Goal: Information Seeking & Learning: Compare options

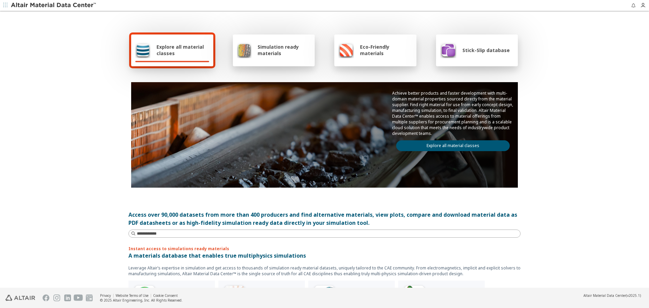
click at [466, 148] on link "Explore all material classes" at bounding box center [452, 145] width 113 height 11
click at [463, 150] on link "Explore all material classes" at bounding box center [452, 145] width 113 height 11
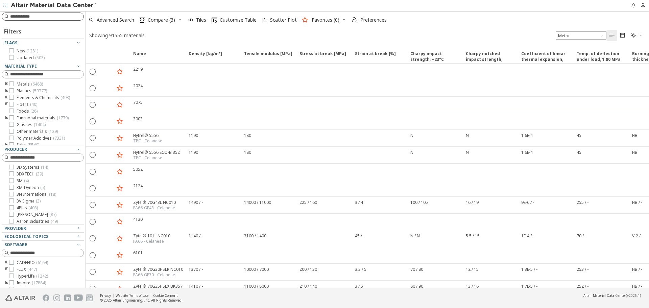
click at [37, 16] on input at bounding box center [46, 16] width 73 height 7
paste input "**********"
type input "**********"
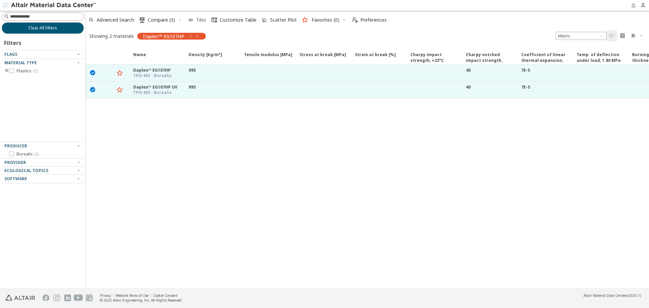
click at [205, 21] on span "Tiles" at bounding box center [201, 20] width 10 height 5
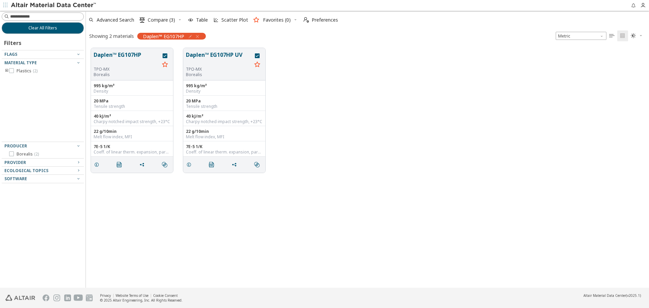
scroll to position [239, 558]
click at [257, 56] on icon "grid" at bounding box center [257, 55] width 5 height 5
click at [165, 54] on icon "grid" at bounding box center [164, 55] width 5 height 5
click at [115, 69] on div "TPO-MX" at bounding box center [127, 69] width 66 height 5
click at [118, 57] on button "Daplen™ EG107HP" at bounding box center [127, 59] width 66 height 16
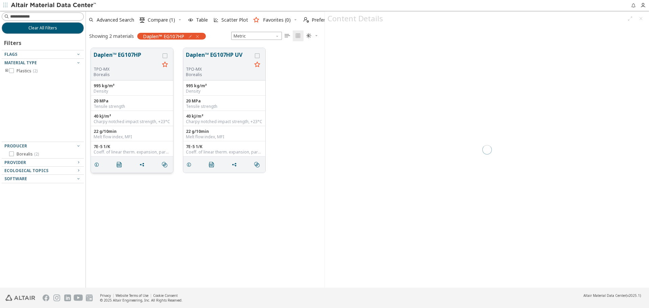
scroll to position [239, 233]
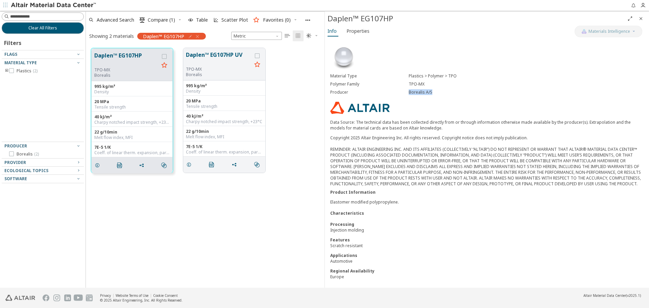
drag, startPoint x: 407, startPoint y: 94, endPoint x: 433, endPoint y: 94, distance: 26.0
click at [433, 94] on div "Borealis A/S" at bounding box center [525, 92] width 235 height 5
copy div "Borealis A/S"
click at [463, 227] on div "Processing" at bounding box center [486, 224] width 313 height 6
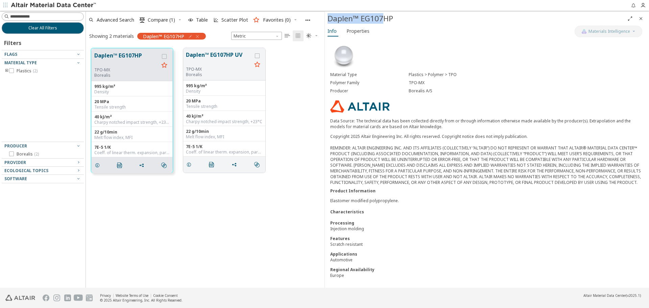
drag, startPoint x: 328, startPoint y: 20, endPoint x: 381, endPoint y: 19, distance: 53.4
click at [381, 19] on div "Daplen™ EG107HP" at bounding box center [475, 18] width 297 height 11
copy div "Daplen™ EG107"
click at [180, 18] on icon "button" at bounding box center [180, 20] width 4 height 4
click at [178, 30] on span "Clear Selections" at bounding box center [171, 33] width 47 height 11
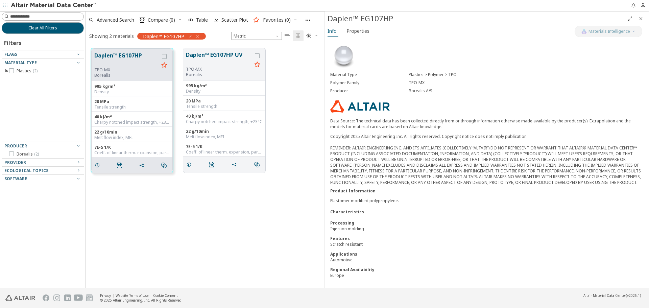
click at [207, 236] on div "Daplen™ EG107HP TPO-MX Borealis 995 kg/m³ Density 20 MPa Tensile strength 40 kJ…" at bounding box center [205, 165] width 238 height 245
click at [641, 20] on icon "Close" at bounding box center [640, 18] width 5 height 5
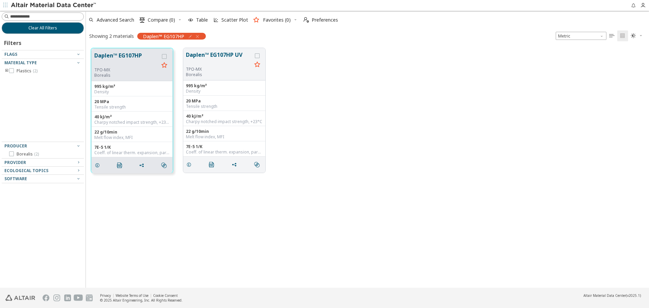
scroll to position [239, 558]
drag, startPoint x: 165, startPoint y: 56, endPoint x: 172, endPoint y: 57, distance: 6.8
click at [165, 56] on icon "grid" at bounding box center [164, 56] width 5 height 5
click at [258, 55] on icon "grid" at bounding box center [257, 55] width 5 height 5
click at [112, 63] on button "Daplen™ EG107HP" at bounding box center [126, 59] width 65 height 16
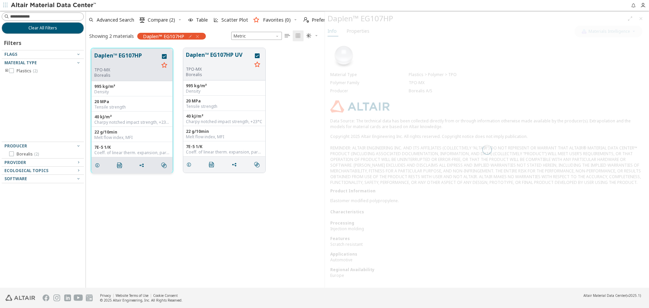
scroll to position [239, 233]
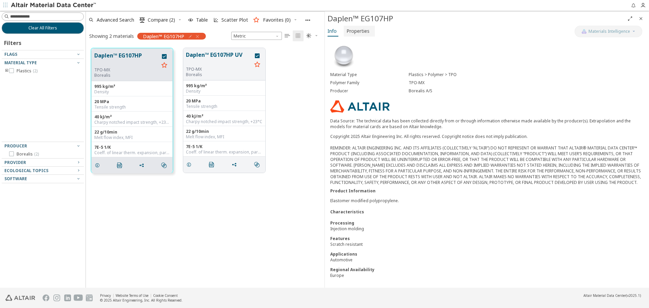
click at [355, 34] on span "Properties" at bounding box center [357, 31] width 23 height 11
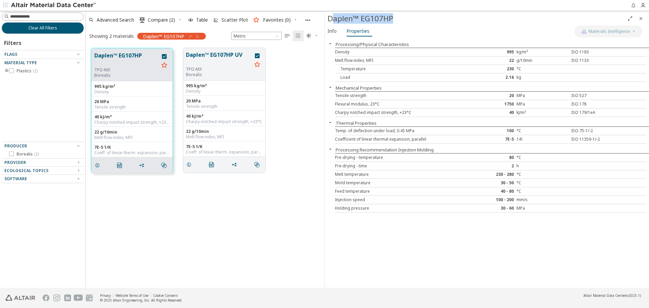
drag, startPoint x: 331, startPoint y: 18, endPoint x: 398, endPoint y: 24, distance: 66.8
click at [398, 24] on div "Daplen™ EG107HP" at bounding box center [487, 18] width 324 height 14
drag, startPoint x: 328, startPoint y: 19, endPoint x: 401, endPoint y: 23, distance: 72.4
click at [401, 23] on div "Daplen™ EG107HP" at bounding box center [475, 18] width 297 height 11
copy div "Daplen™ EG107HP"
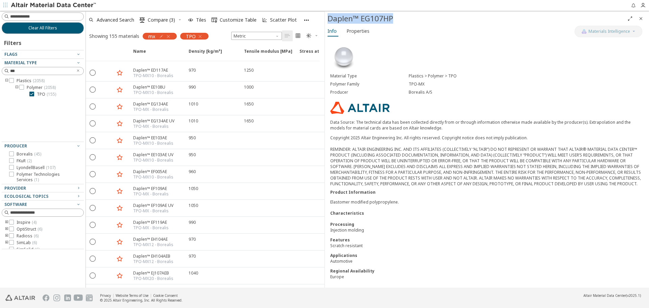
scroll to position [236, 0]
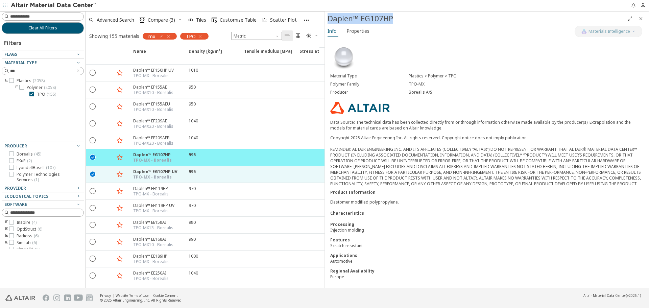
click at [640, 22] on span "Close" at bounding box center [640, 18] width 8 height 11
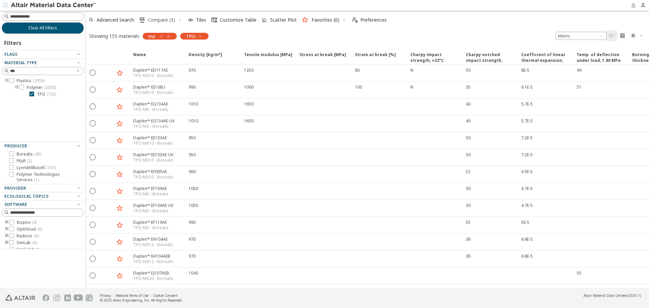
click at [158, 18] on span "Compare (3)" at bounding box center [161, 20] width 27 height 5
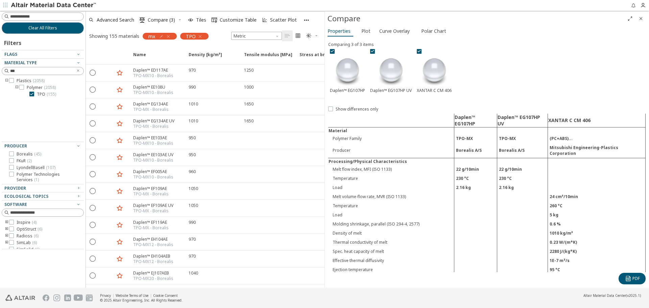
click at [178, 18] on icon "button" at bounding box center [180, 20] width 4 height 4
click at [179, 28] on span "Clear Selections" at bounding box center [171, 33] width 47 height 11
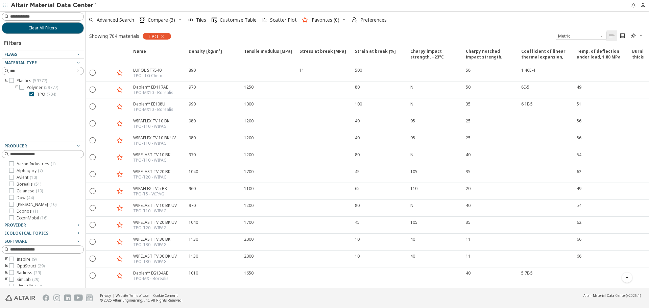
scroll to position [540, 0]
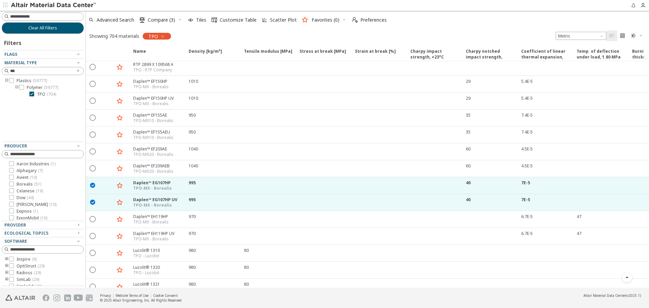
click at [179, 21] on icon "button" at bounding box center [180, 20] width 4 height 4
click at [180, 33] on span "Clear Selections" at bounding box center [171, 33] width 47 height 11
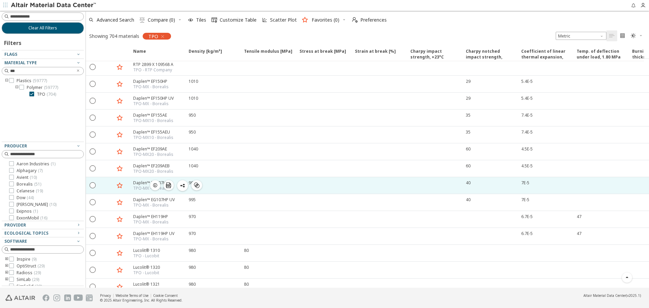
click at [197, 182] on icon "" at bounding box center [196, 184] width 5 height 5
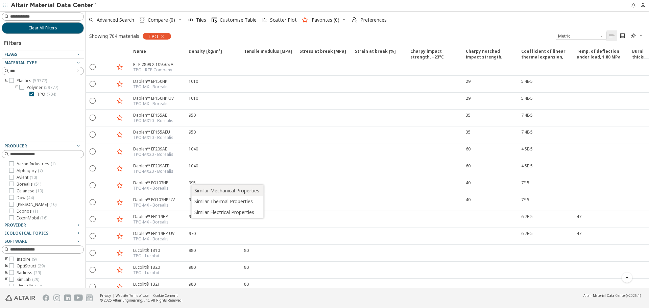
click at [224, 186] on span "Similar Mechanical Properties" at bounding box center [226, 190] width 65 height 11
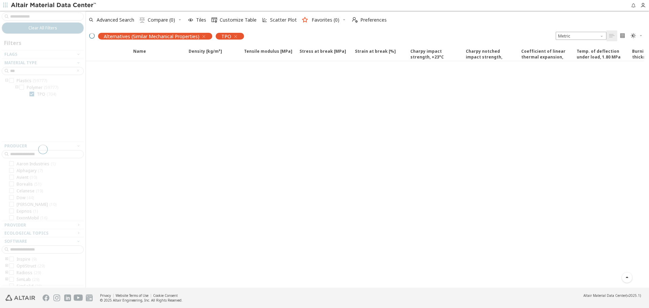
scroll to position [253, 0]
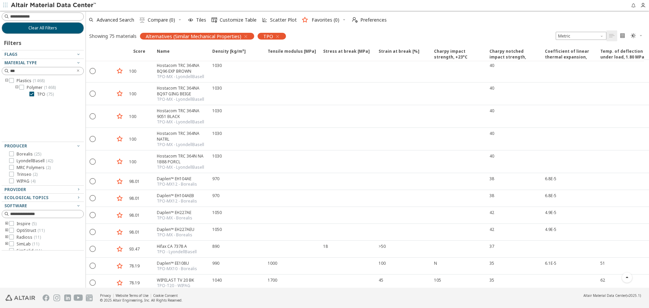
click at [6, 230] on icon "toogle group" at bounding box center [6, 230] width 5 height 5
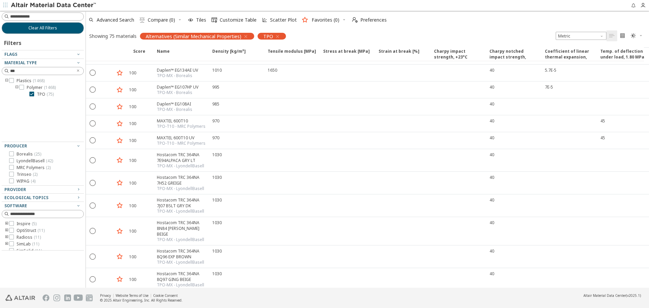
scroll to position [0, 0]
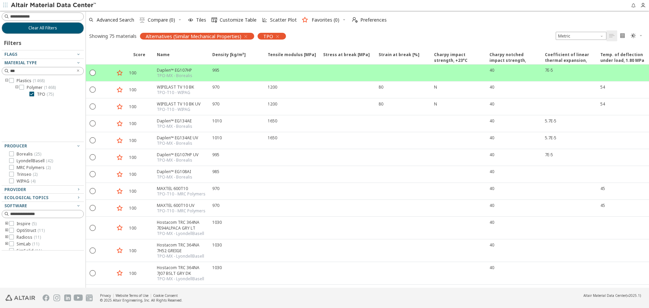
click at [6, 230] on icon "toogle group" at bounding box center [6, 230] width 5 height 5
click at [22, 237] on icon at bounding box center [21, 236] width 5 height 5
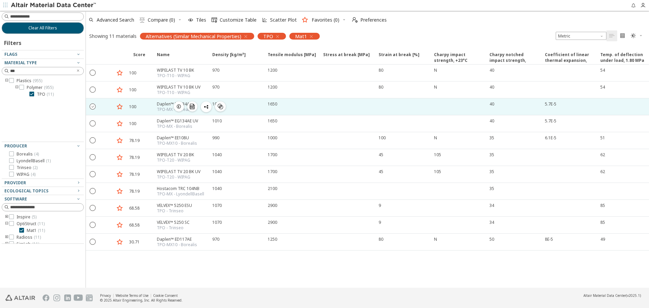
click at [93, 108] on icon "" at bounding box center [93, 106] width 6 height 6
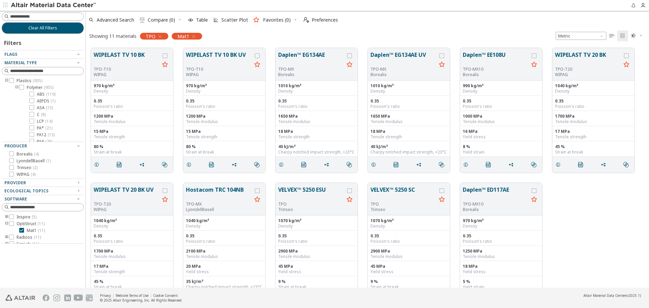
scroll to position [239, 558]
click at [200, 21] on span "Table" at bounding box center [202, 20] width 12 height 5
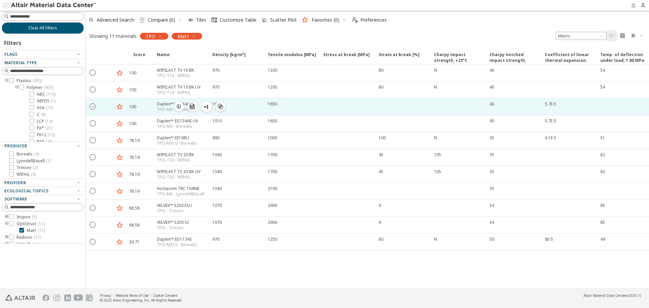
click at [91, 108] on icon "" at bounding box center [93, 106] width 6 height 6
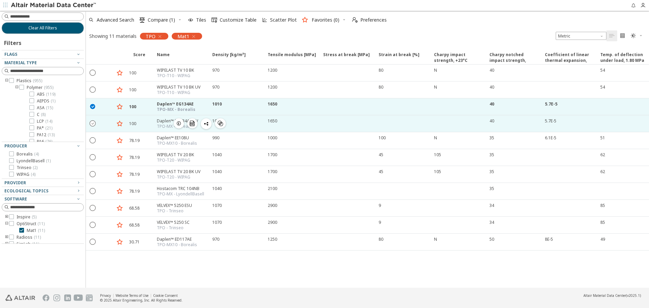
click at [92, 123] on icon "" at bounding box center [93, 123] width 6 height 6
click at [181, 20] on icon "button" at bounding box center [180, 20] width 4 height 4
click at [179, 33] on span "Clear Selections" at bounding box center [171, 33] width 47 height 11
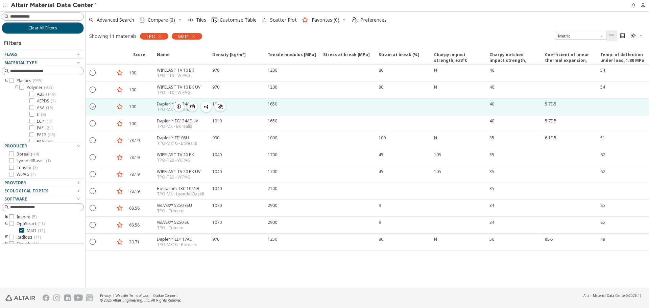
click at [95, 107] on icon "" at bounding box center [93, 106] width 6 height 6
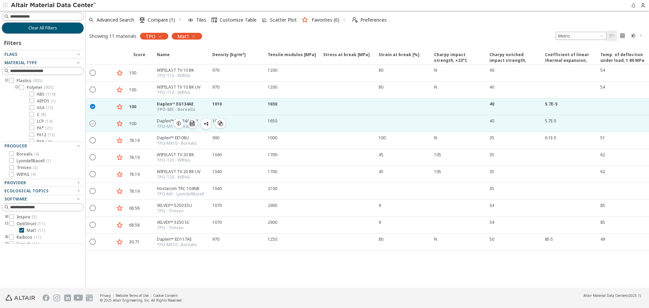
click at [94, 123] on icon "" at bounding box center [93, 123] width 6 height 6
click at [192, 36] on icon "button" at bounding box center [193, 36] width 5 height 5
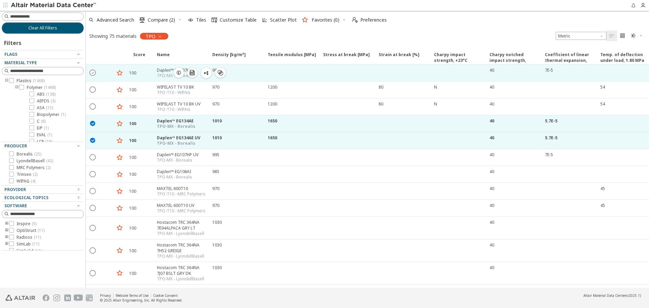
click at [92, 72] on icon "" at bounding box center [93, 72] width 6 height 6
click at [168, 23] on span " Compare (3)" at bounding box center [157, 19] width 38 height 15
